Goal: Task Accomplishment & Management: Use online tool/utility

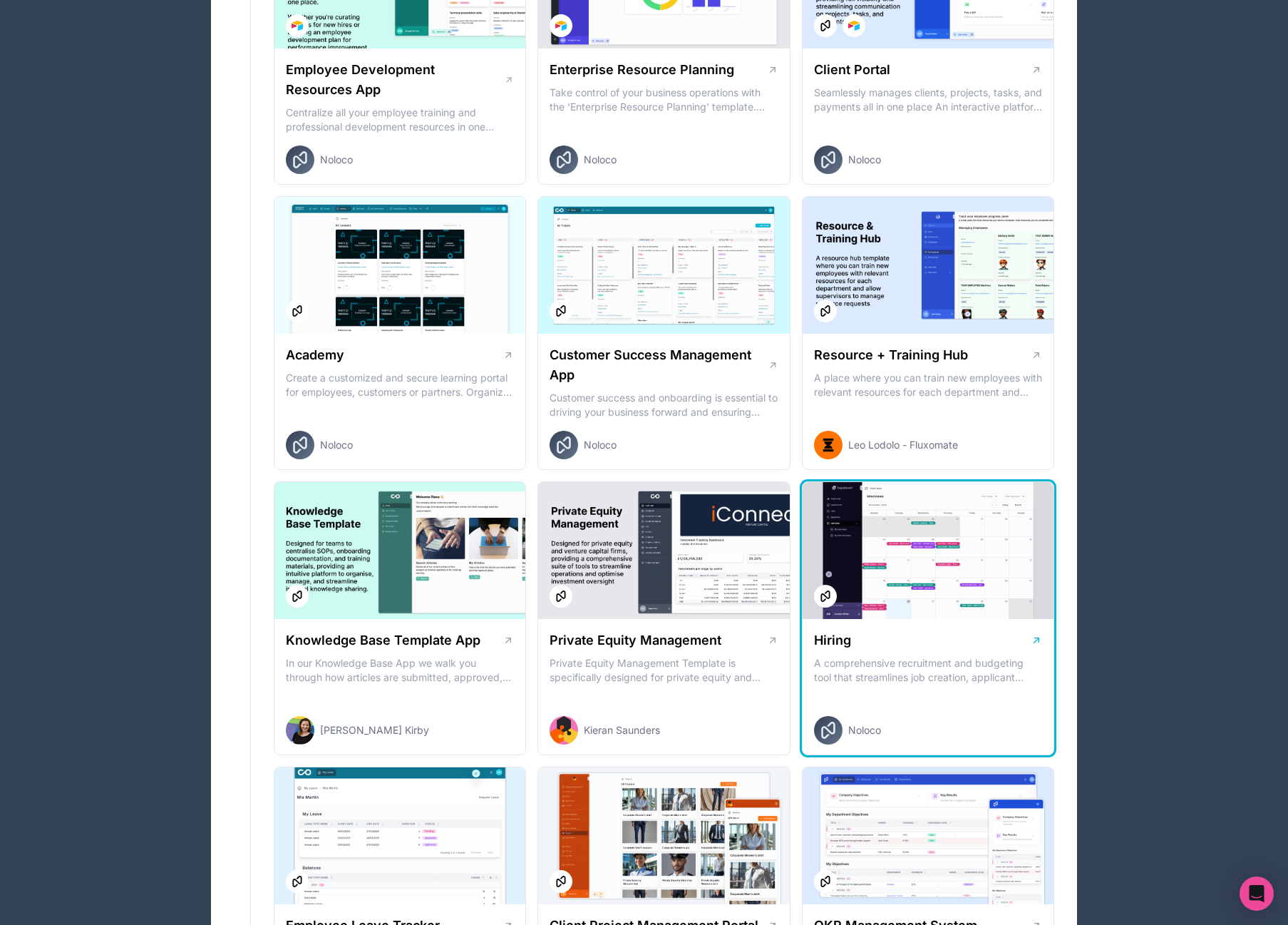
scroll to position [1160, 0]
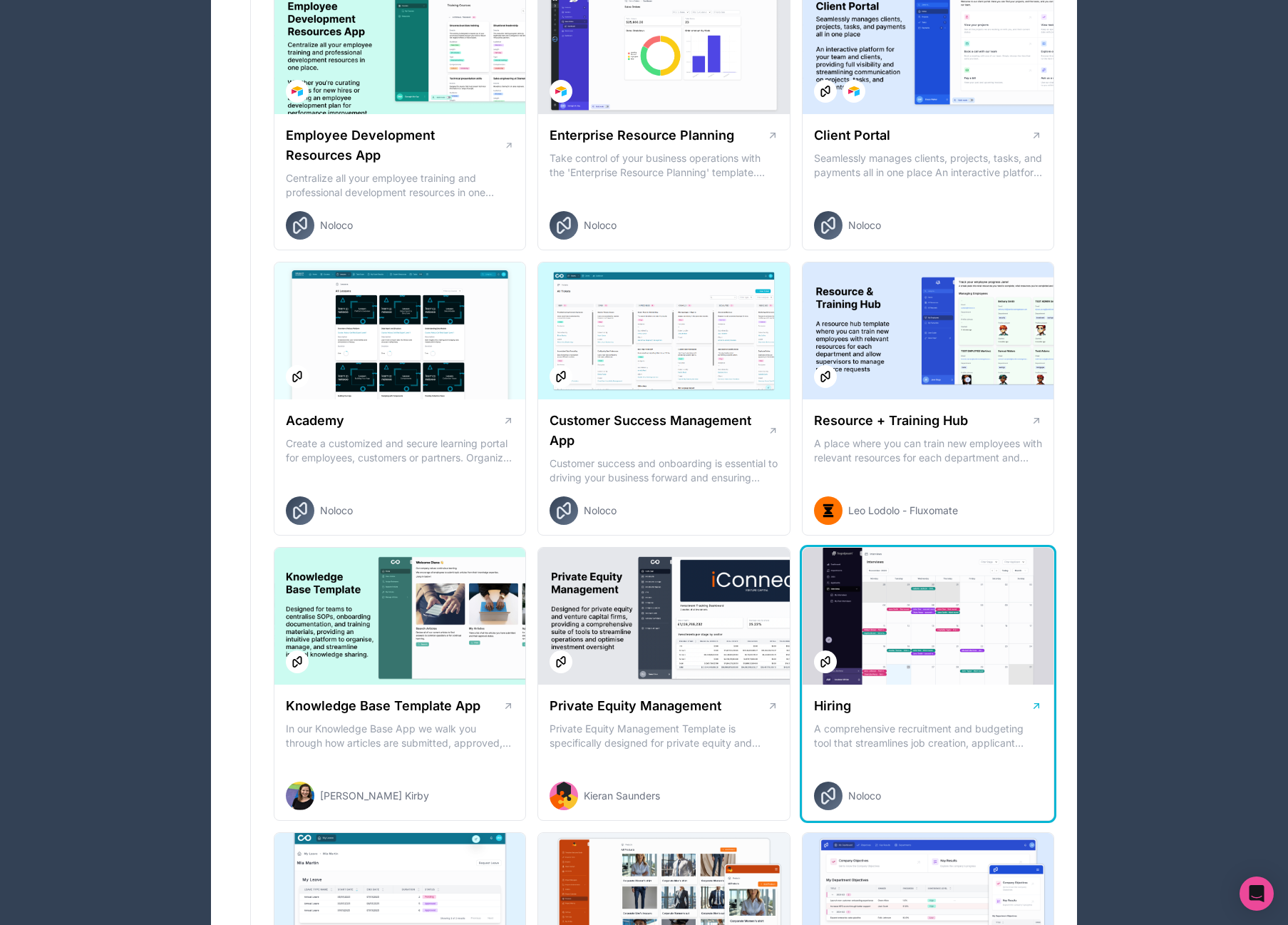
click at [877, 584] on div at bounding box center [928, 616] width 251 height 137
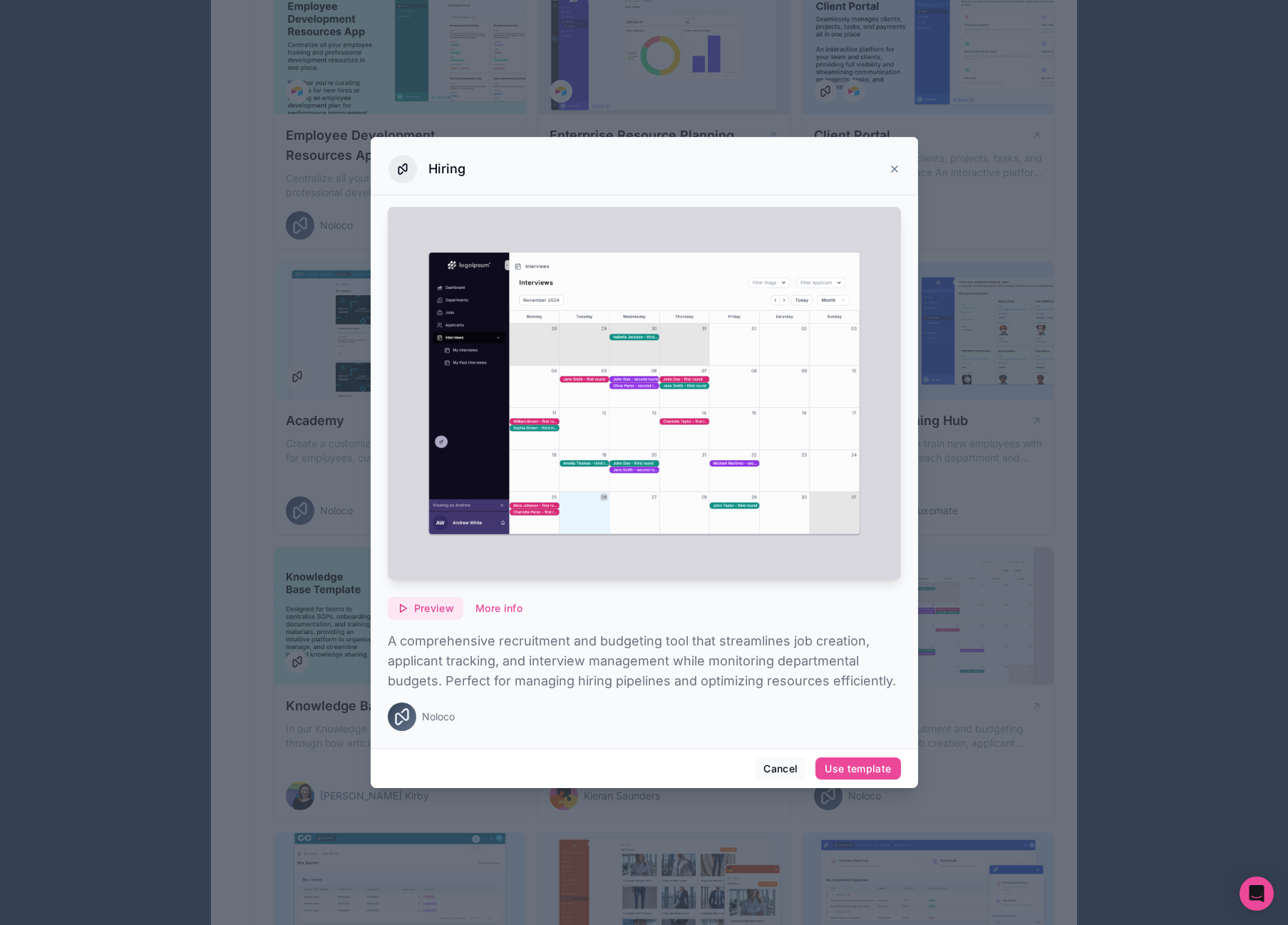
click at [421, 601] on button "Preview" at bounding box center [425, 608] width 75 height 23
click at [505, 609] on button "More info" at bounding box center [499, 608] width 65 height 23
click at [860, 763] on div "Use template" at bounding box center [857, 769] width 66 height 13
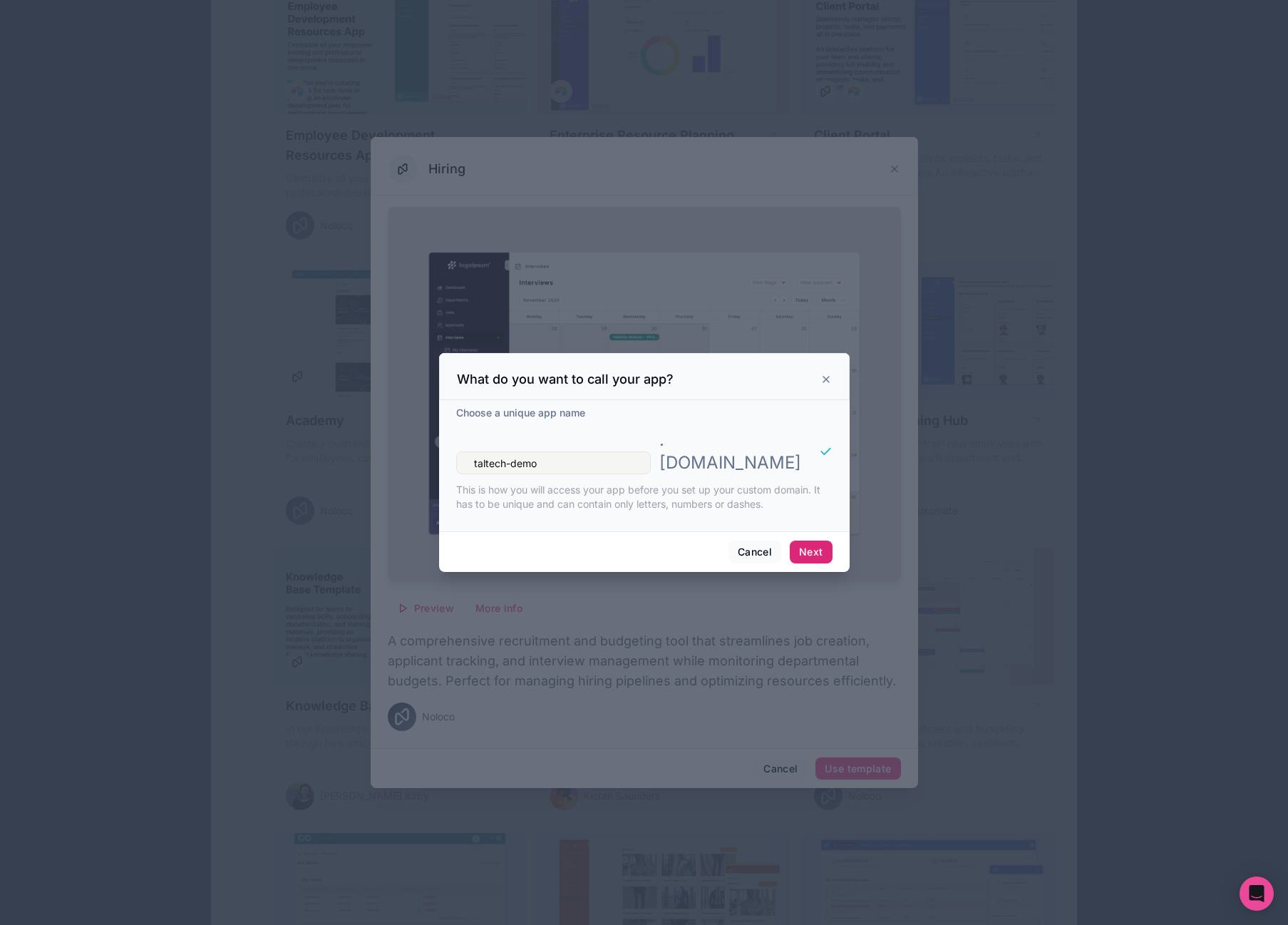
type input "taltech-demo"
click at [810, 543] on button "Next" at bounding box center [811, 552] width 42 height 23
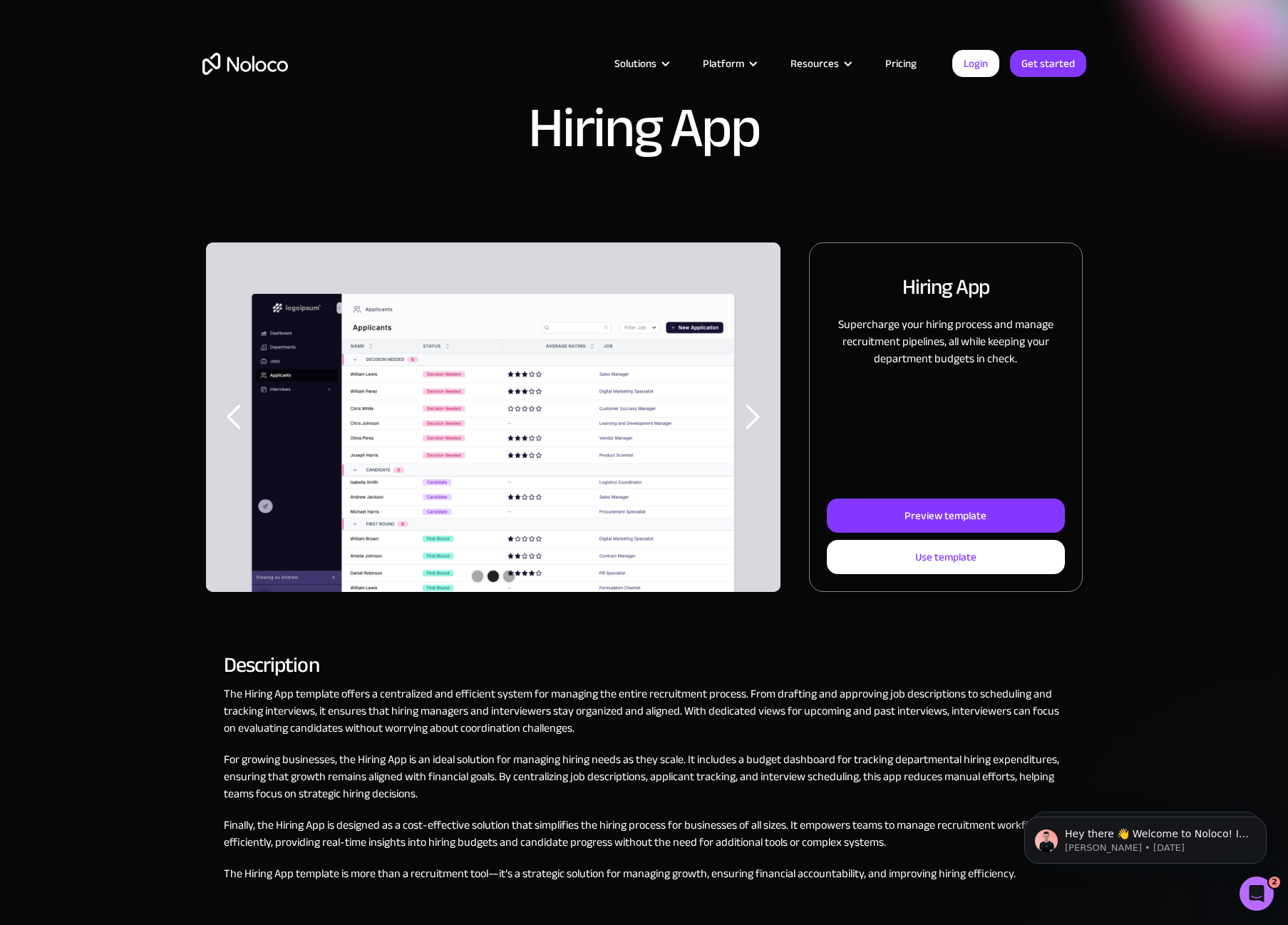
click at [754, 420] on div "next slide" at bounding box center [751, 416] width 28 height 28
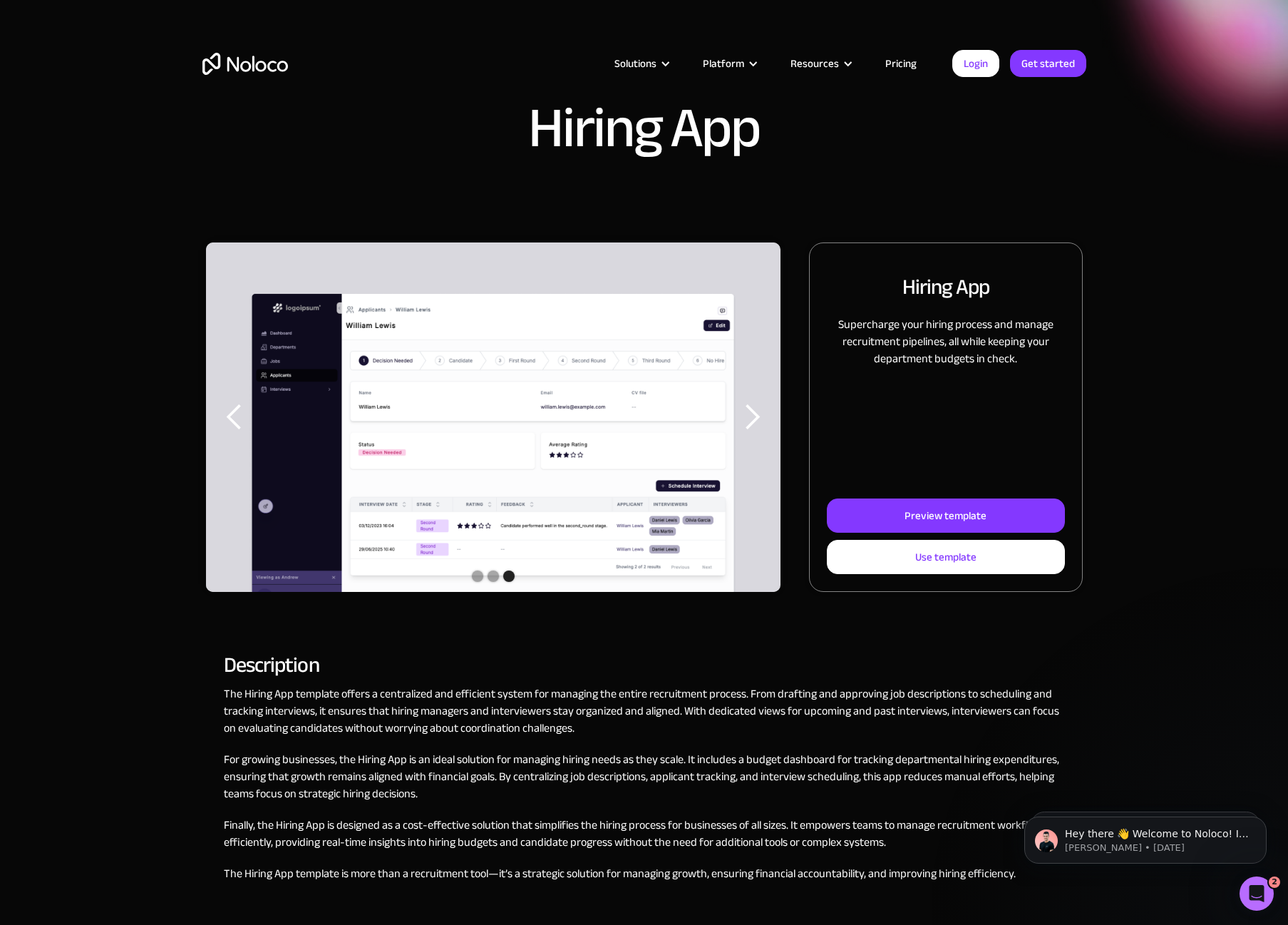
click at [754, 420] on div "next slide" at bounding box center [751, 416] width 28 height 28
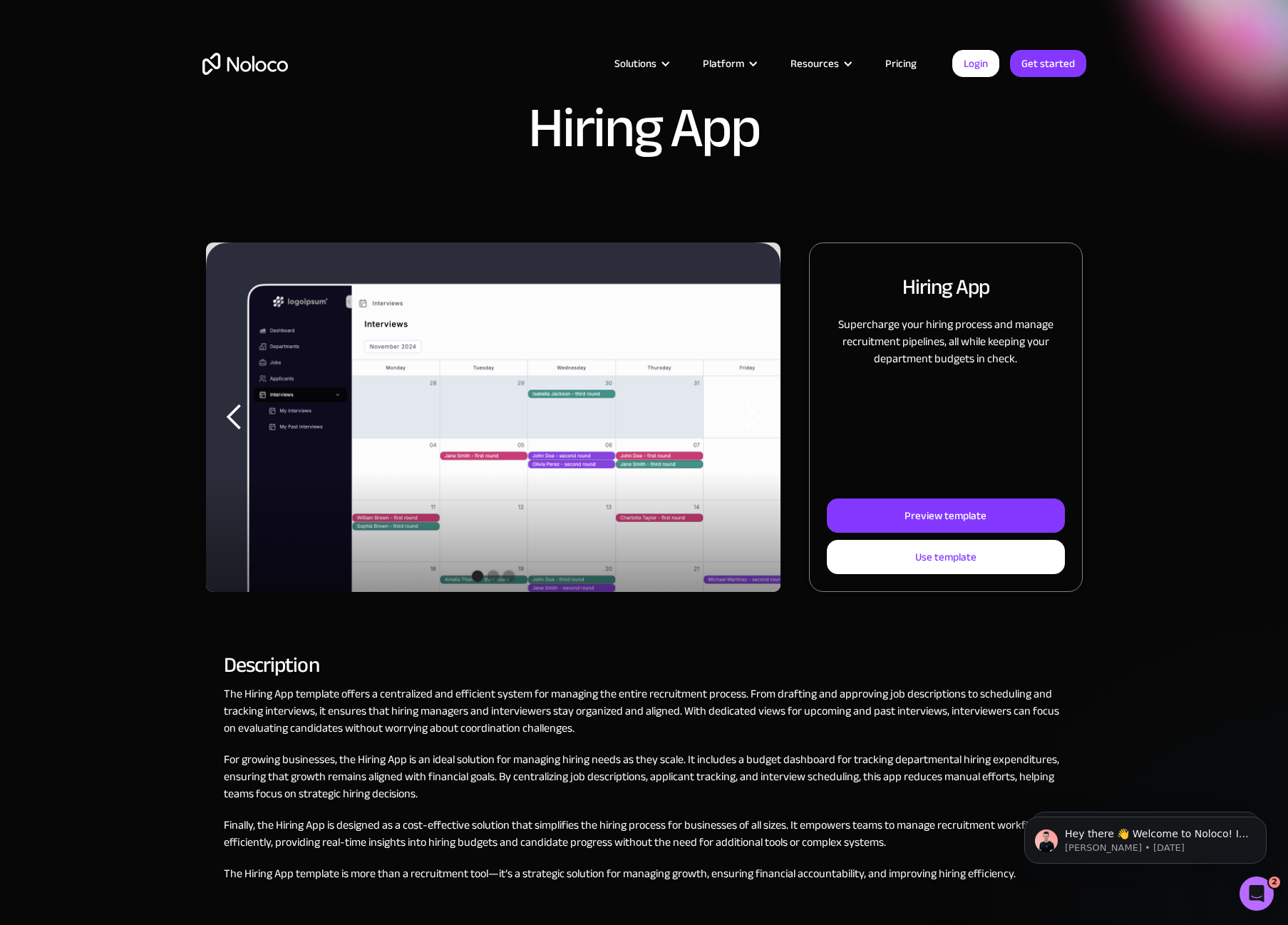
click at [754, 420] on div "next slide" at bounding box center [751, 416] width 28 height 28
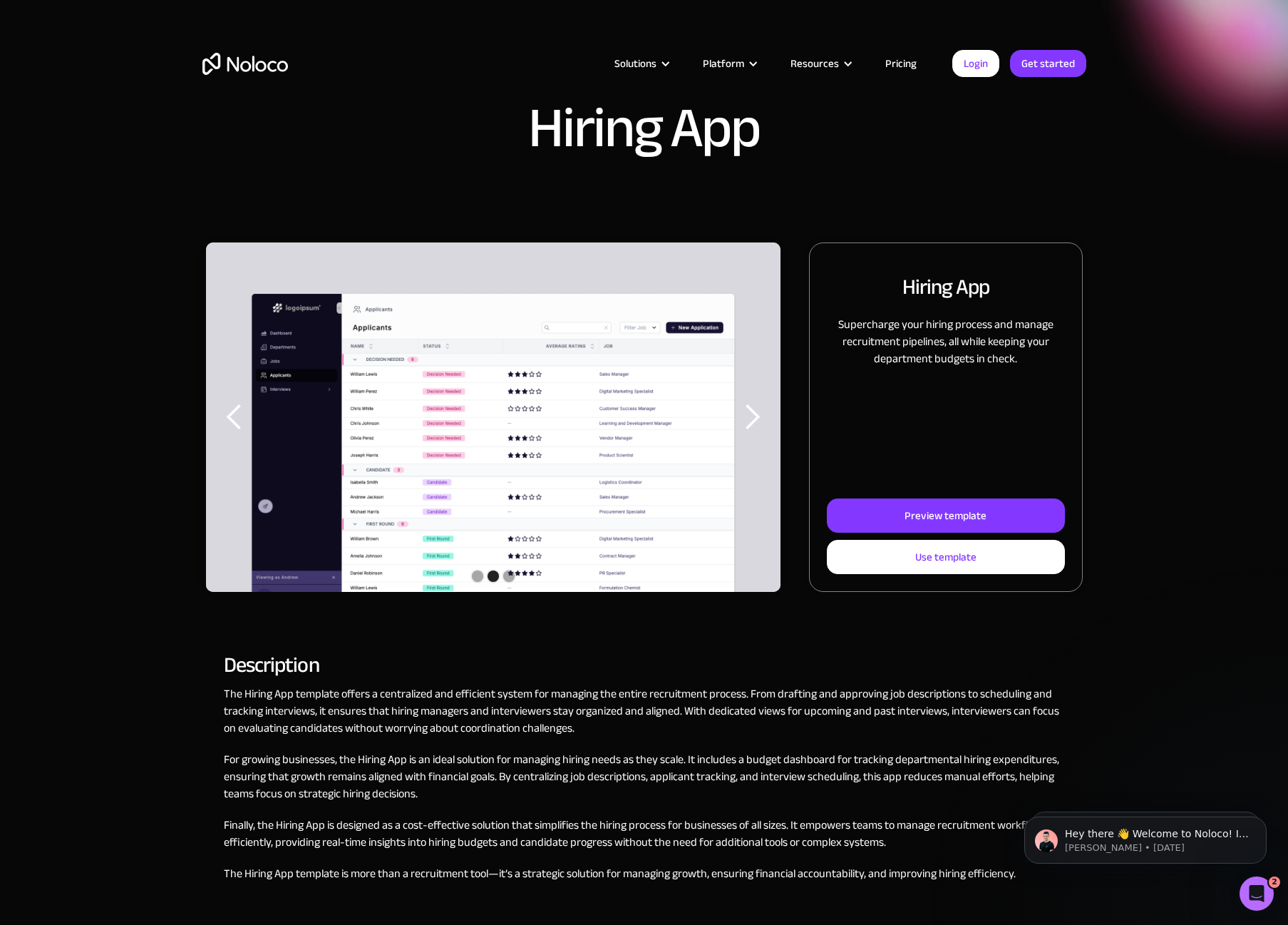
click at [754, 420] on div "next slide" at bounding box center [751, 416] width 28 height 28
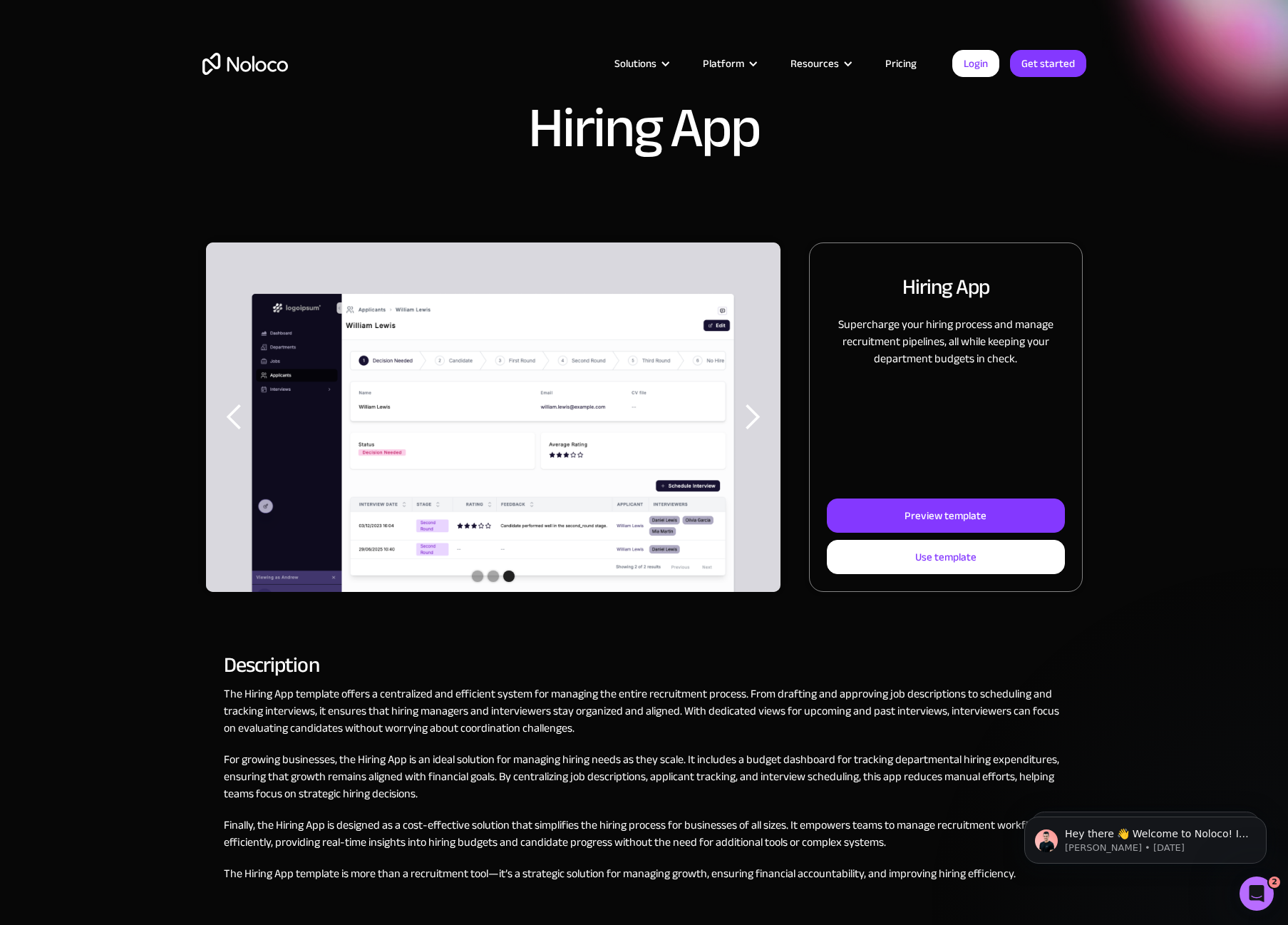
click at [754, 420] on div "next slide" at bounding box center [751, 416] width 28 height 28
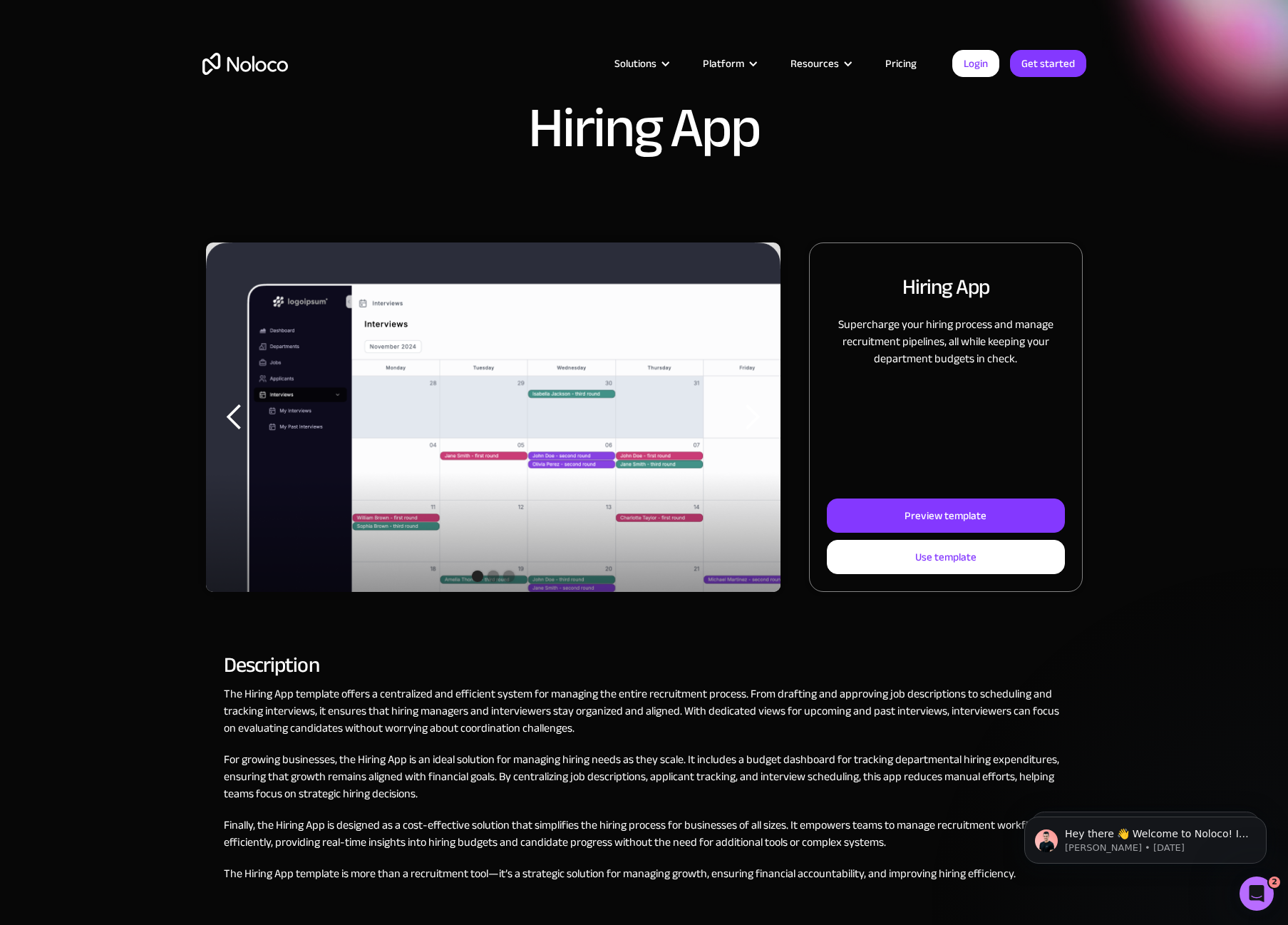
click at [754, 420] on div "next slide" at bounding box center [751, 416] width 28 height 28
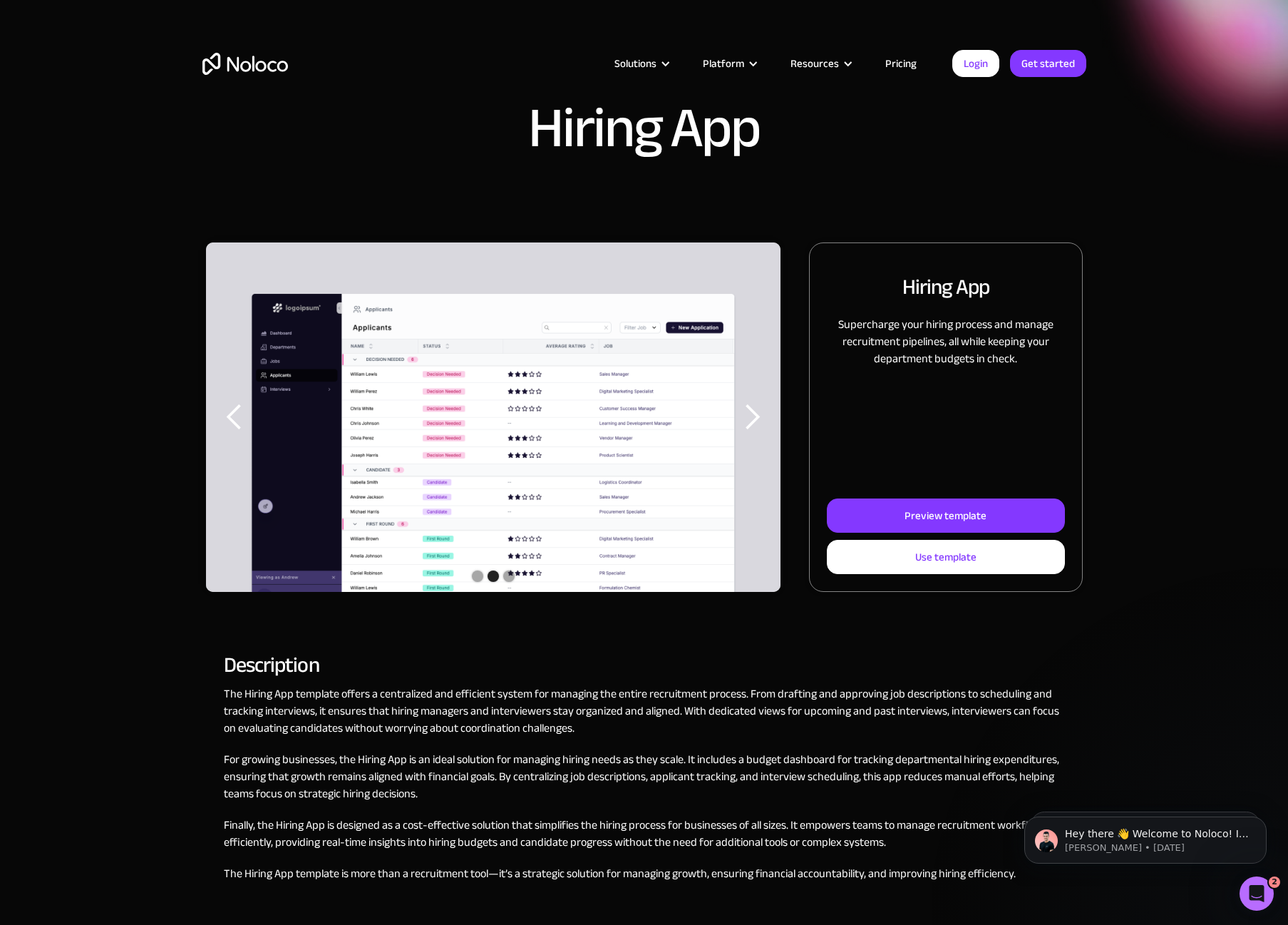
click at [754, 420] on div "next slide" at bounding box center [751, 416] width 28 height 28
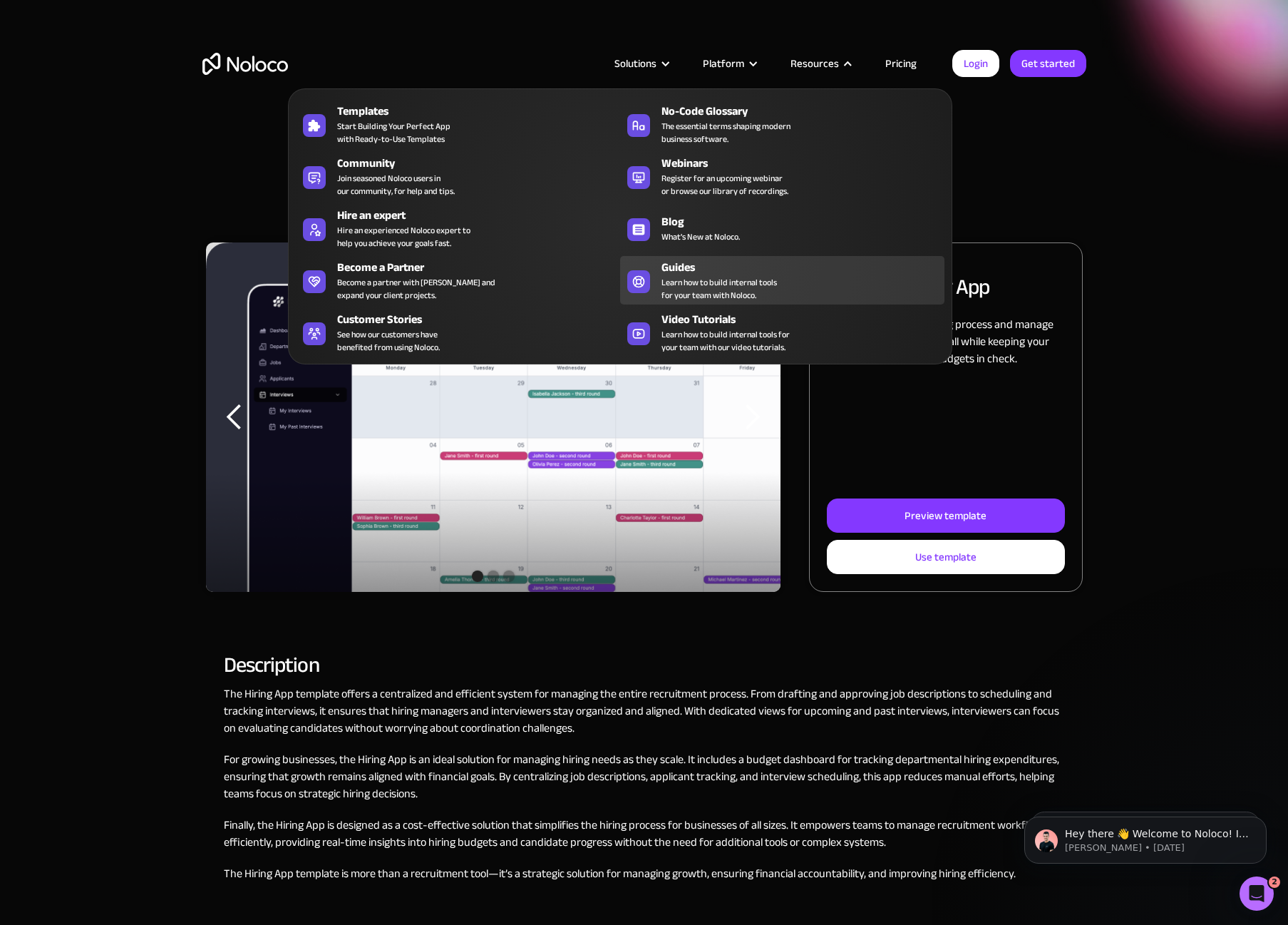
click at [694, 276] on span "Learn how to build internal tools for your team with Noloco." at bounding box center [718, 289] width 115 height 25
click at [712, 495] on img "1 of 3" at bounding box center [493, 429] width 575 height 373
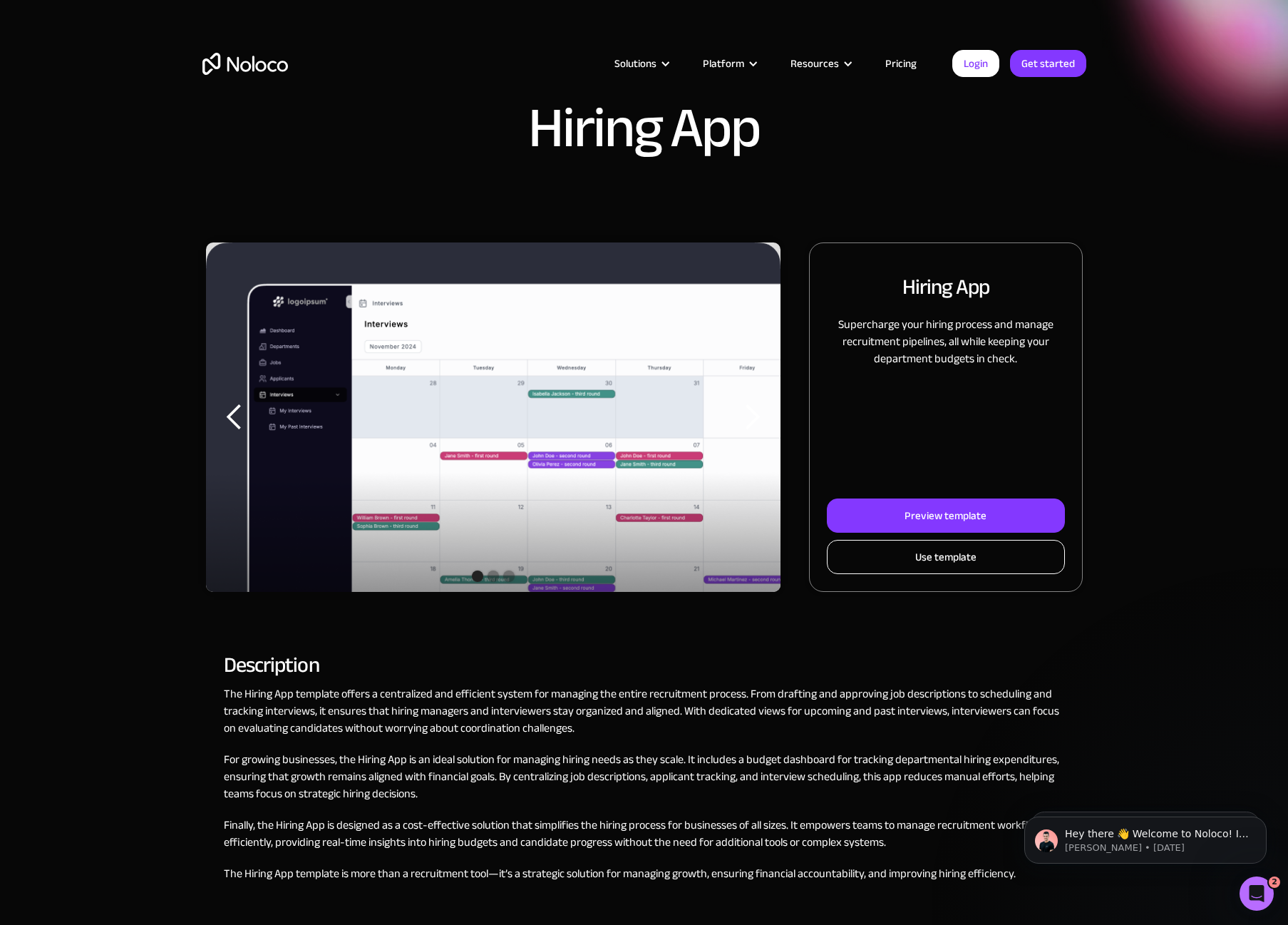
click at [909, 554] on link "Use template" at bounding box center [945, 557] width 237 height 35
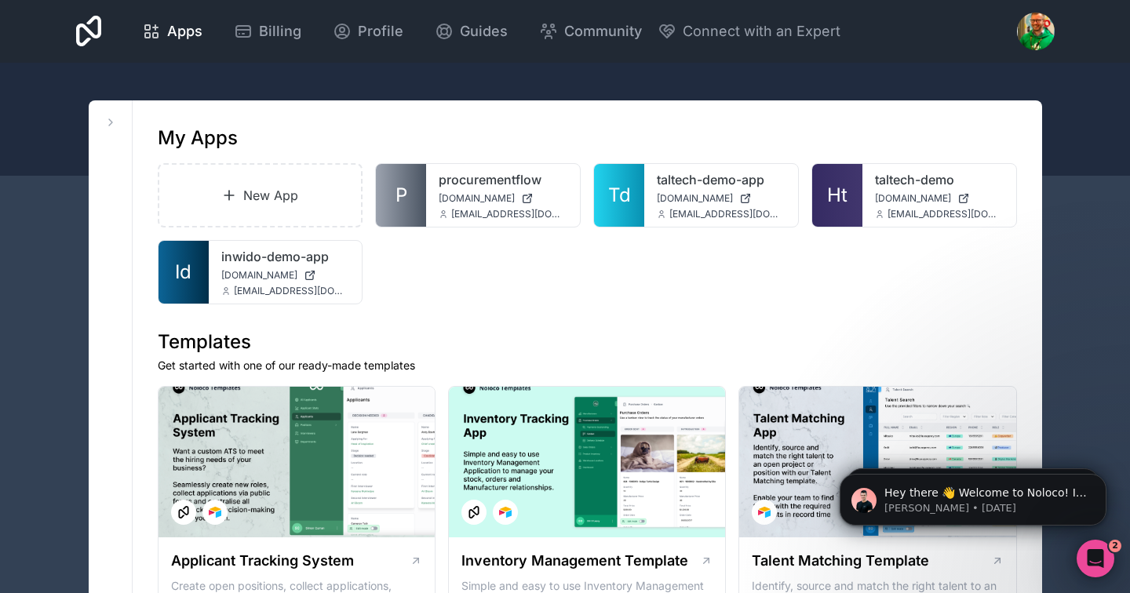
scroll to position [12, 0]
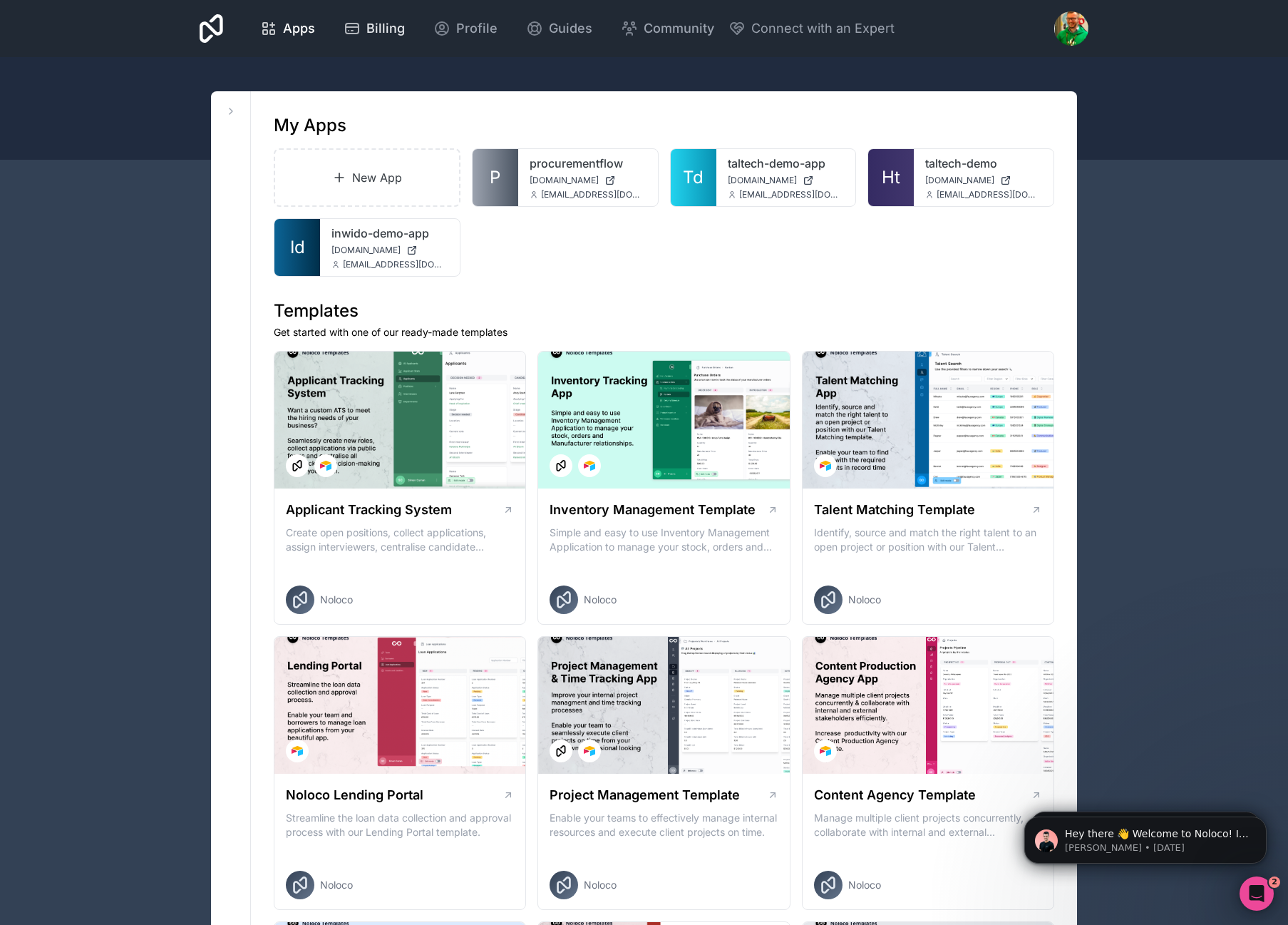
click at [369, 32] on span "Billing" at bounding box center [385, 28] width 38 height 20
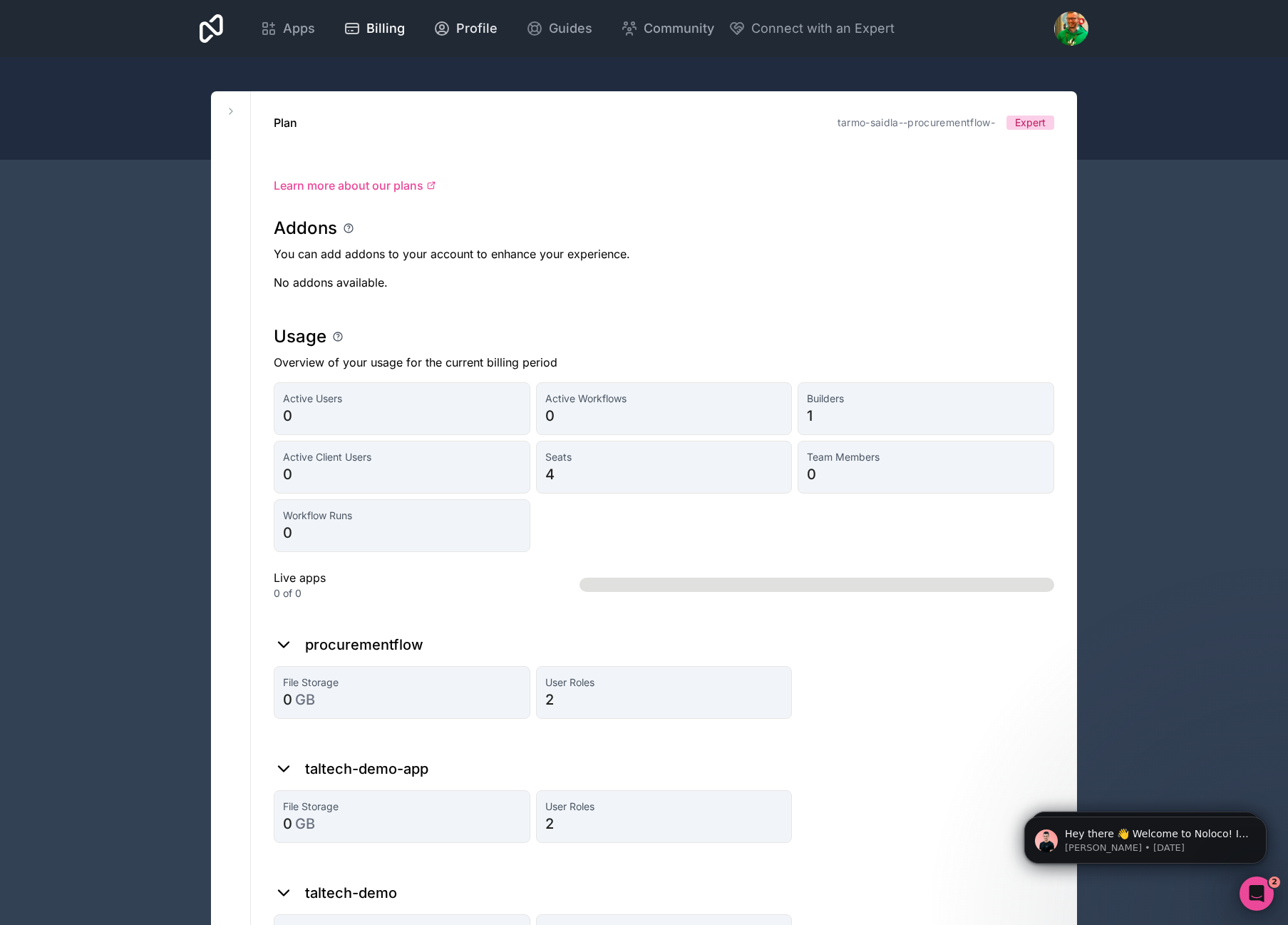
click at [460, 35] on span "Profile" at bounding box center [477, 28] width 42 height 20
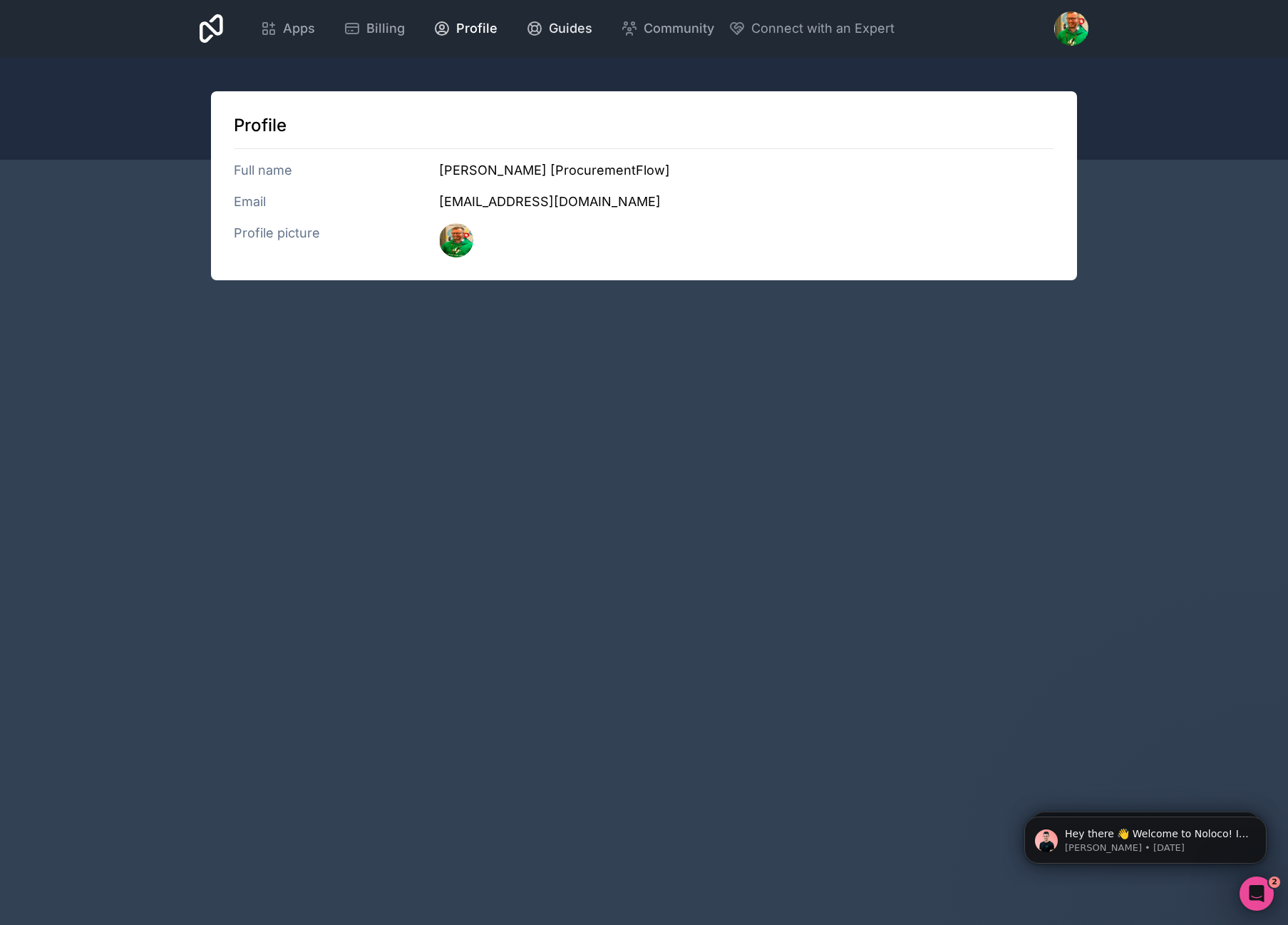
click at [550, 42] on link "Guides" at bounding box center [560, 28] width 89 height 32
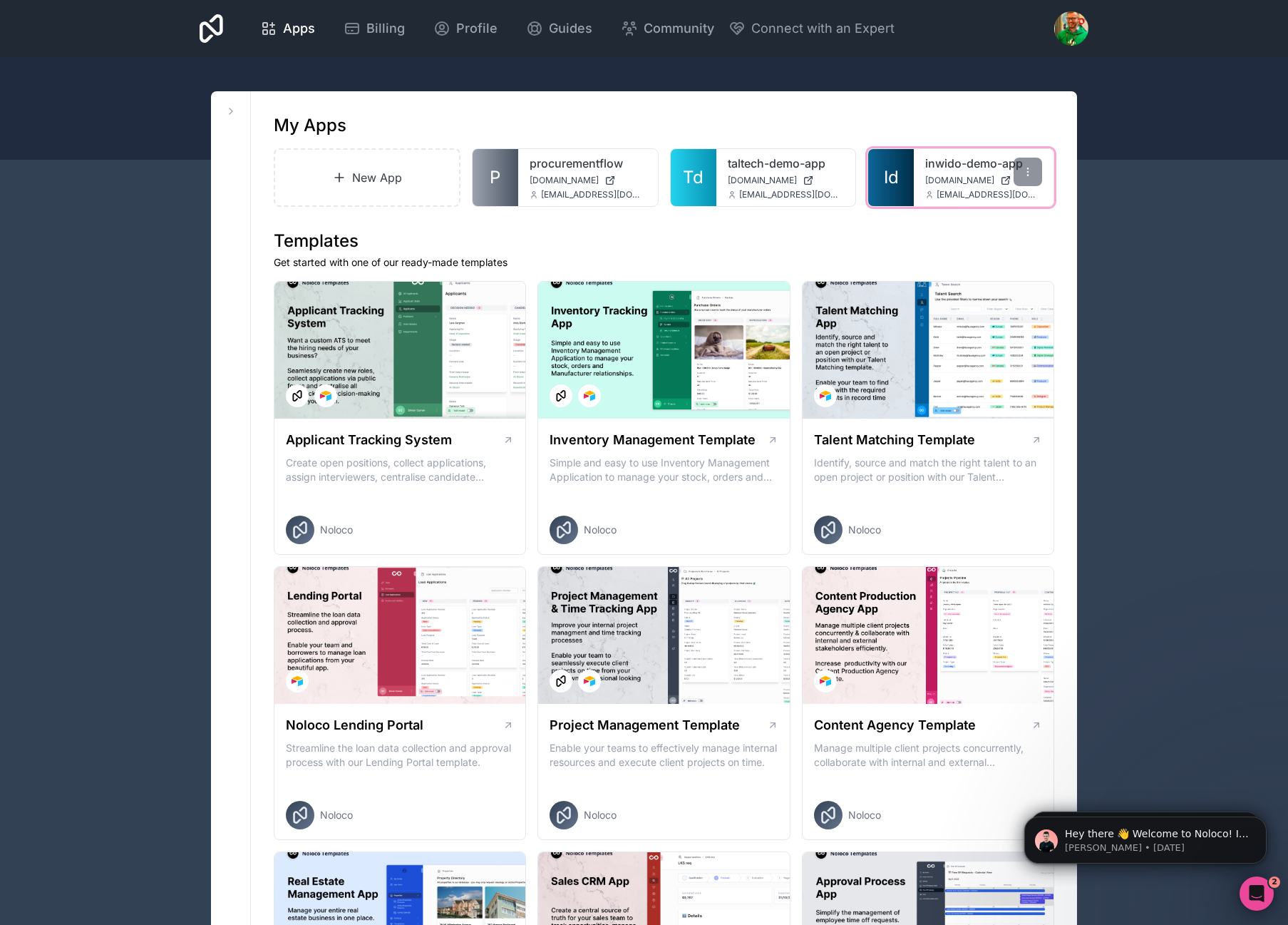
click at [932, 178] on span "[DOMAIN_NAME]" at bounding box center [960, 180] width 69 height 12
click at [1066, 37] on div at bounding box center [1072, 29] width 35 height 35
click at [800, 31] on span "Connect with an Expert" at bounding box center [823, 28] width 144 height 20
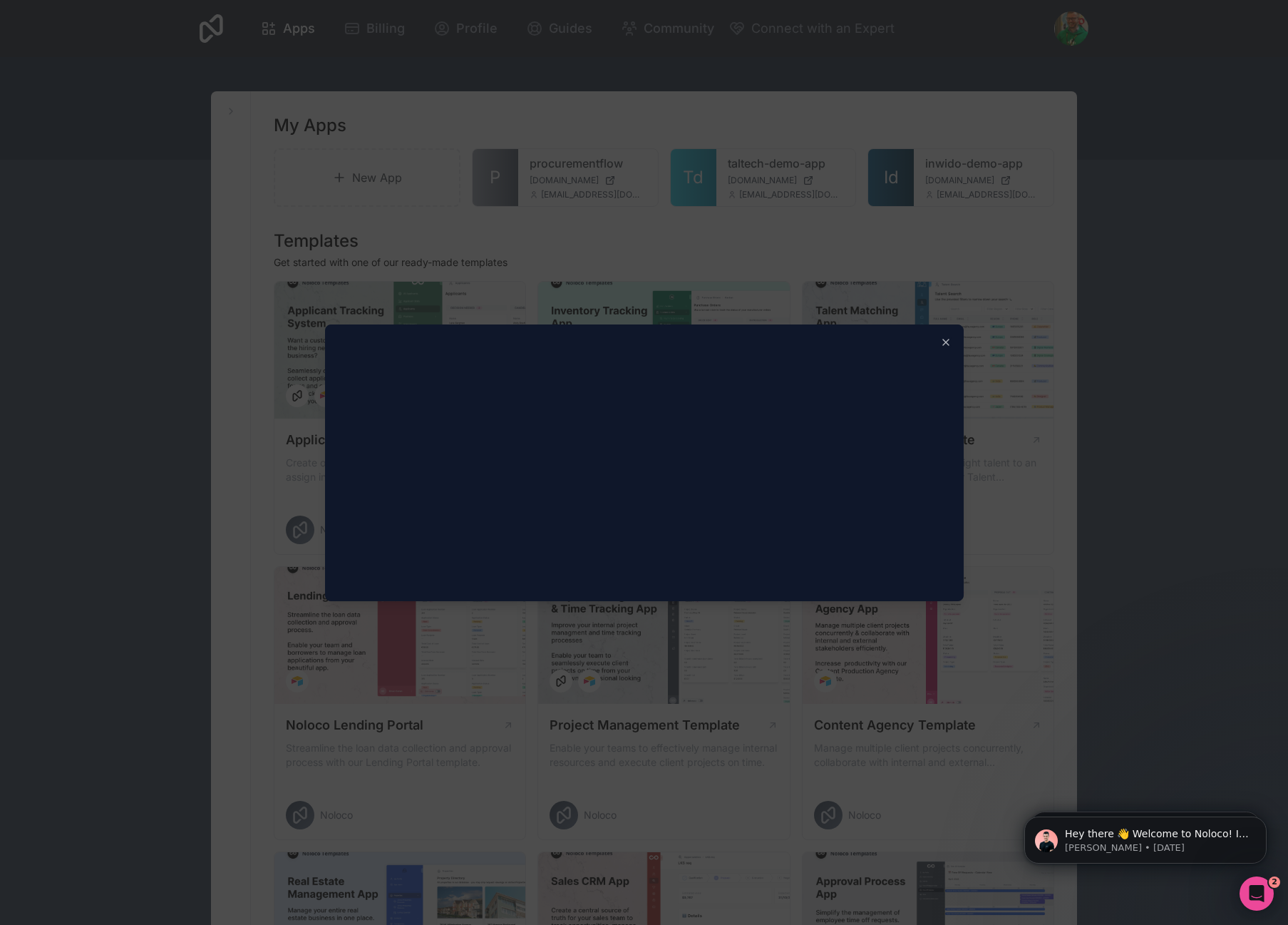
click at [760, 224] on div at bounding box center [644, 462] width 1288 height 925
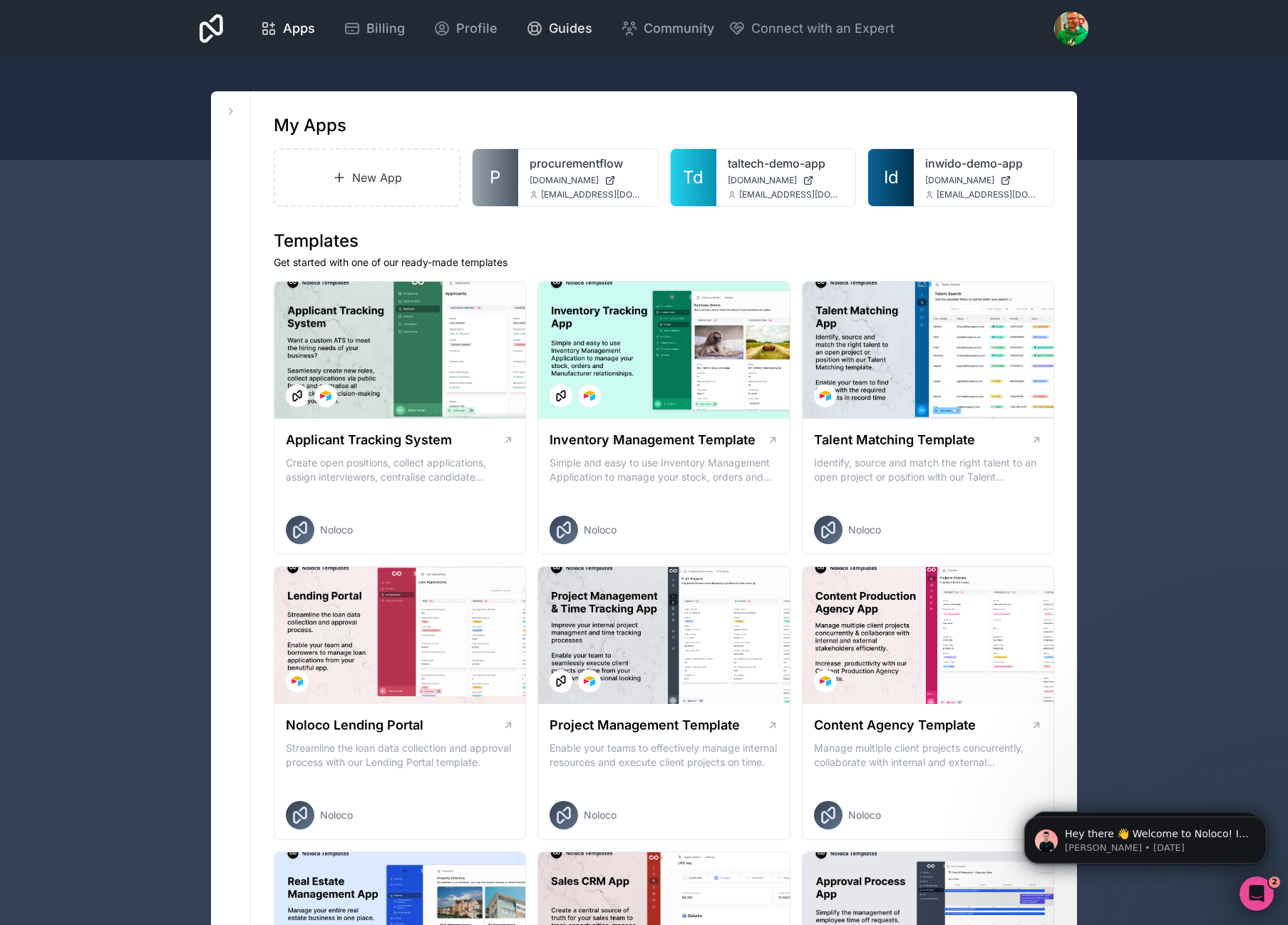
click at [555, 35] on span "Guides" at bounding box center [570, 28] width 44 height 20
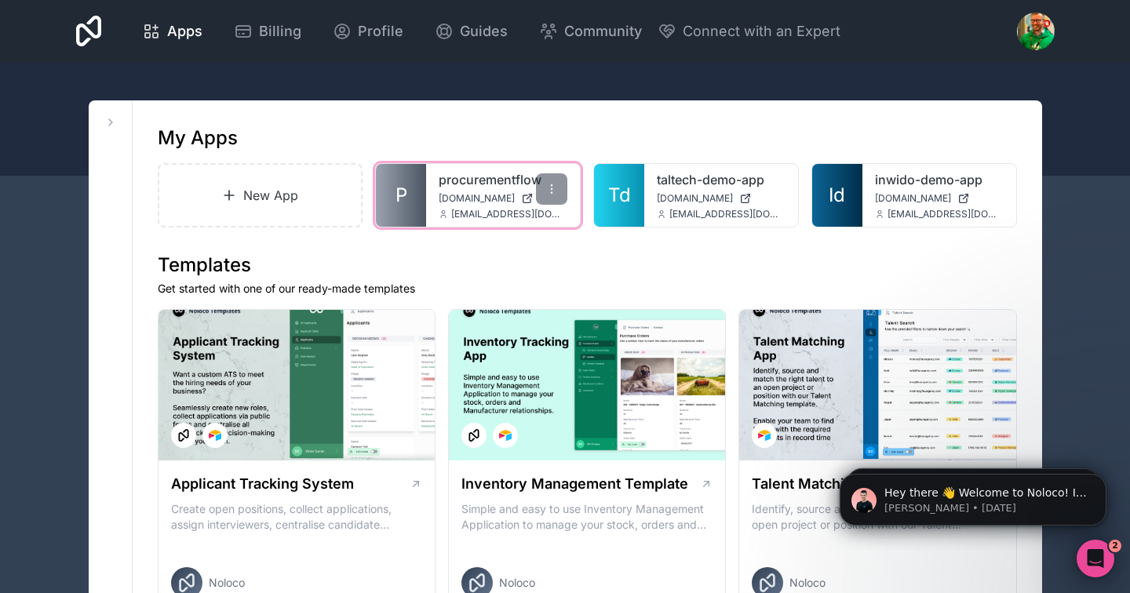
click at [458, 207] on div "procurementflow [DOMAIN_NAME] [DOMAIN_NAME][EMAIL_ADDRESS][DOMAIN_NAME]" at bounding box center [503, 195] width 154 height 63
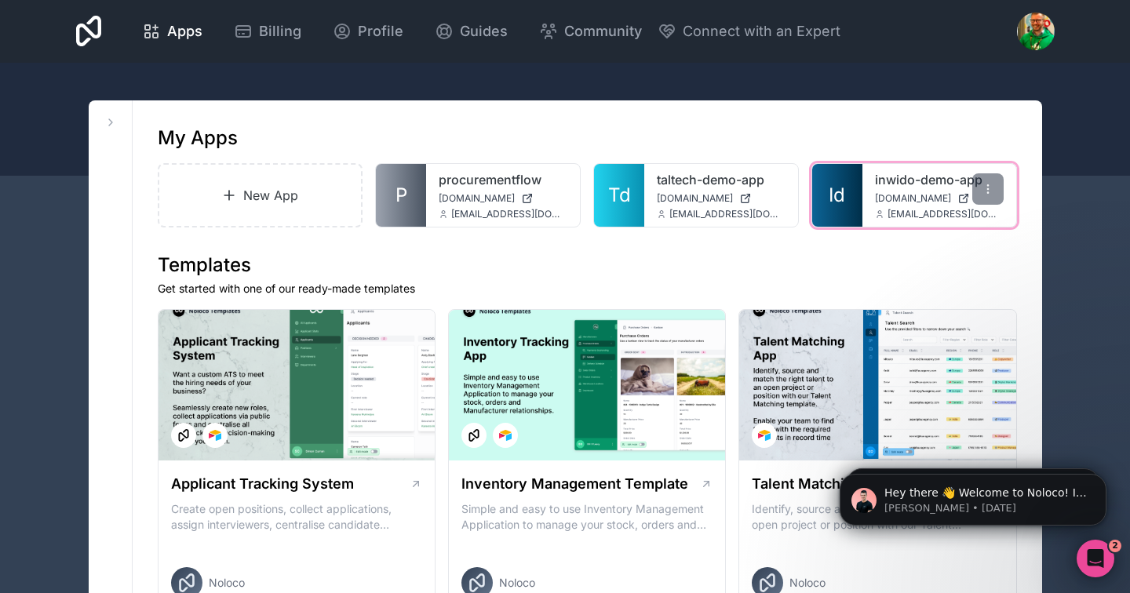
click at [874, 189] on div "inwido-demo-app [DOMAIN_NAME] [DOMAIN_NAME][EMAIL_ADDRESS][DOMAIN_NAME]" at bounding box center [940, 195] width 154 height 63
click at [968, 184] on link "inwido-demo-app" at bounding box center [939, 179] width 129 height 19
